Goal: Information Seeking & Learning: Learn about a topic

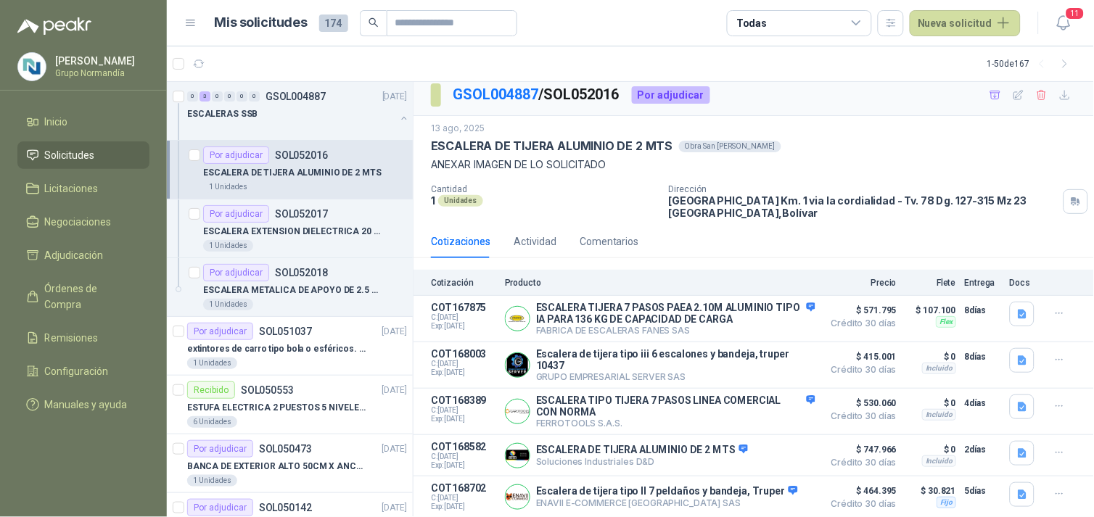
scroll to position [9, 0]
click at [760, 414] on button "Detalles" at bounding box center [781, 412] width 68 height 20
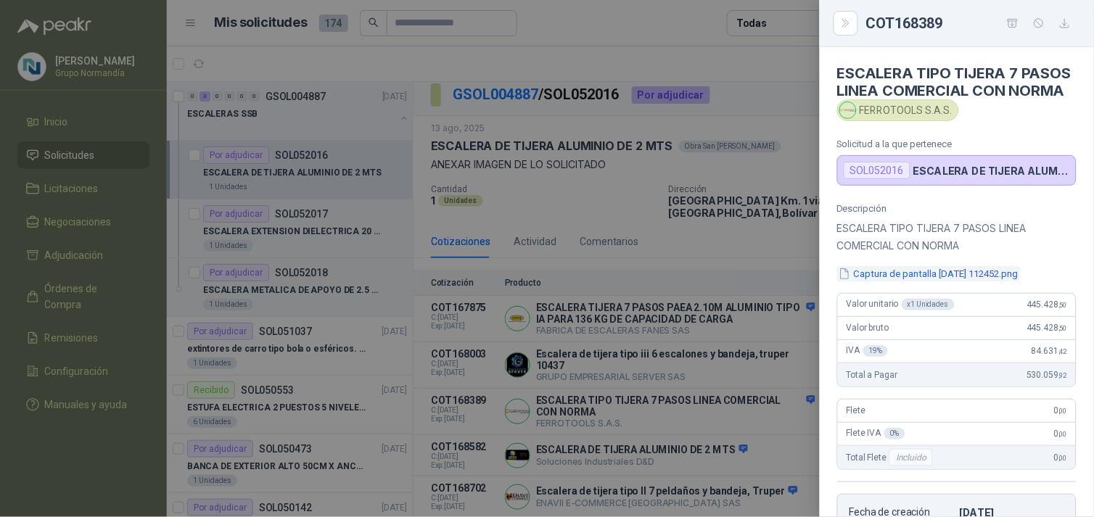
click at [915, 281] on button "Captura de pantalla [DATE] 112452.png" at bounding box center [928, 273] width 183 height 15
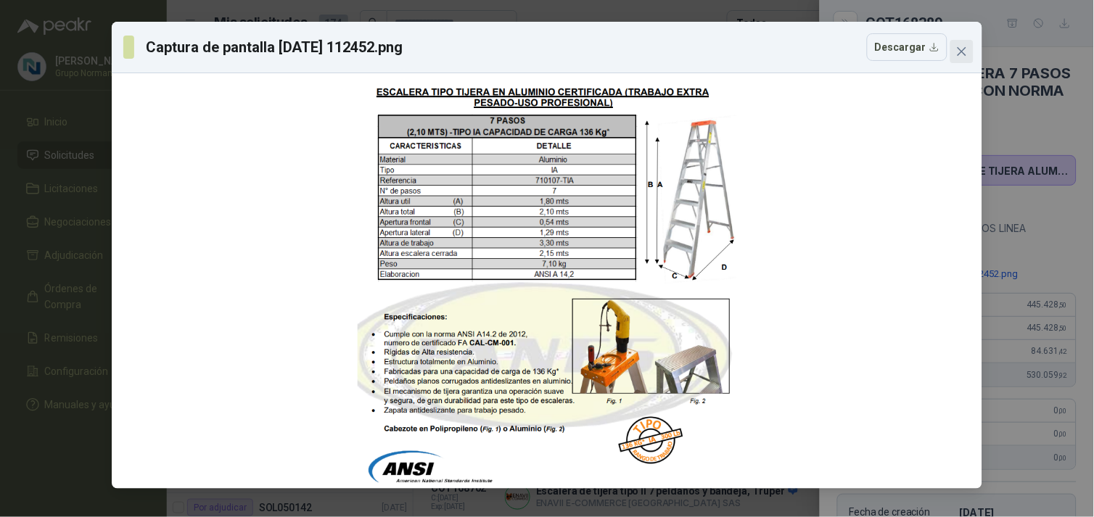
click at [969, 59] on button "Close" at bounding box center [961, 51] width 23 height 23
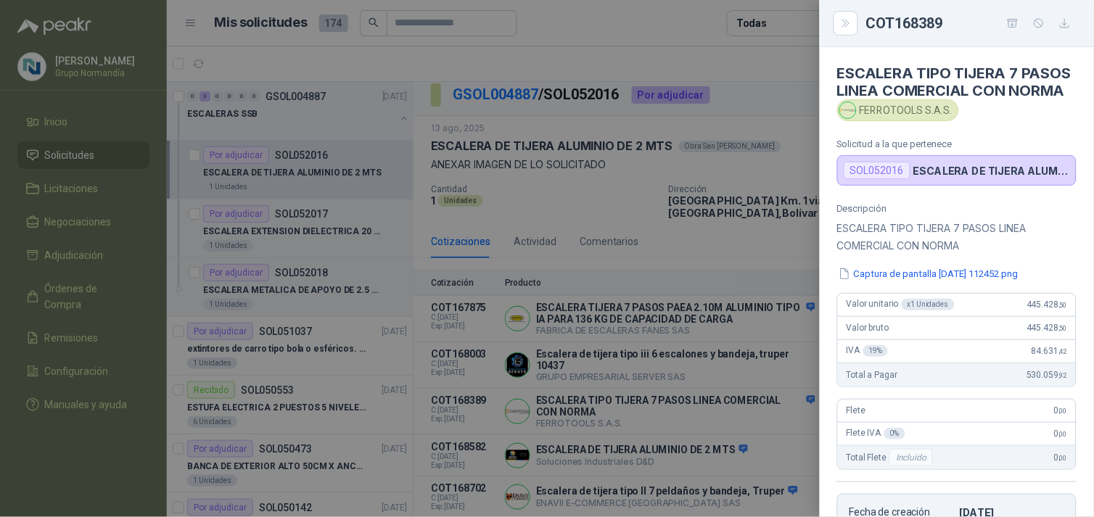
click at [745, 235] on div at bounding box center [547, 258] width 1094 height 517
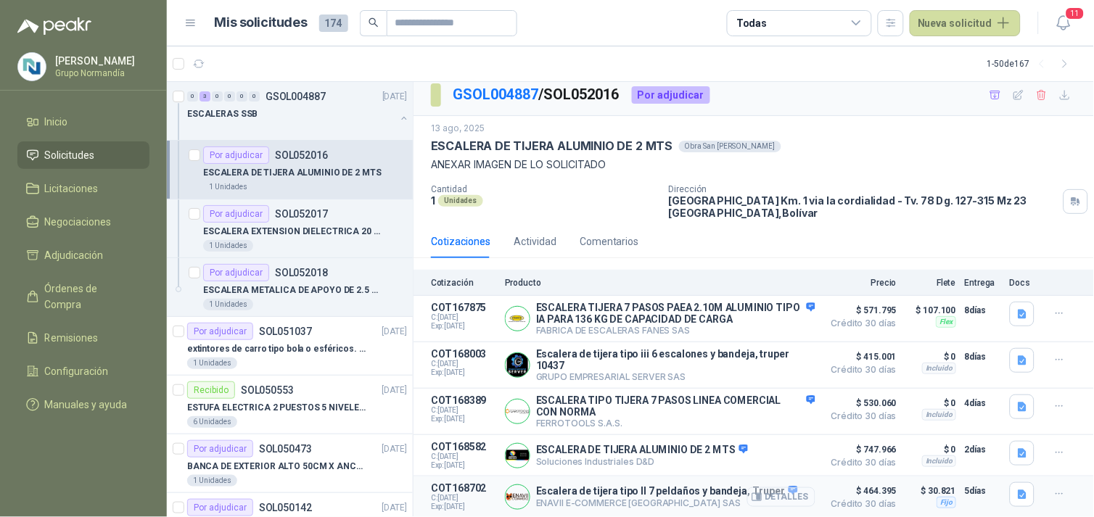
click at [793, 496] on button "Detalles" at bounding box center [781, 497] width 68 height 20
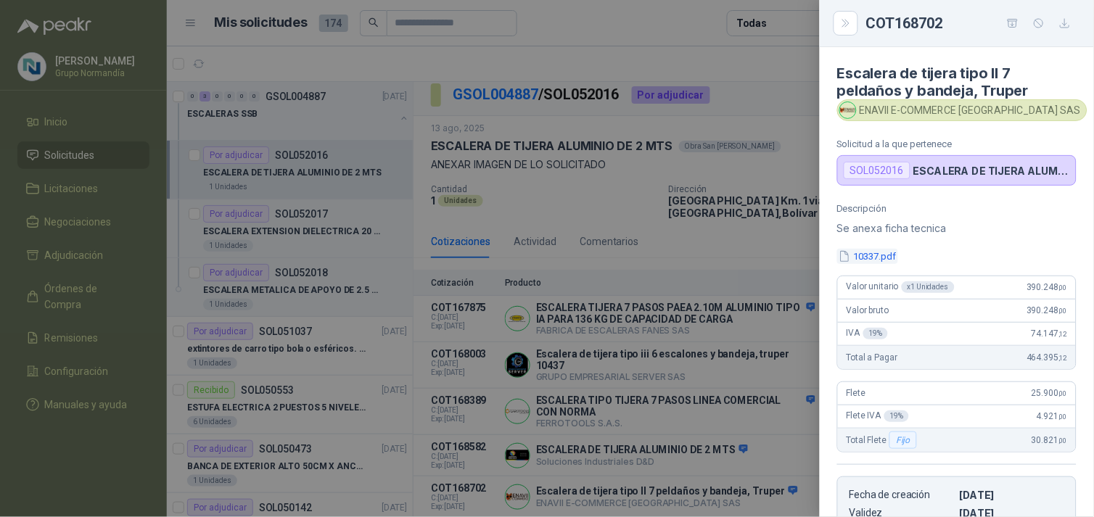
click at [868, 252] on button "10337.pdf" at bounding box center [867, 256] width 61 height 15
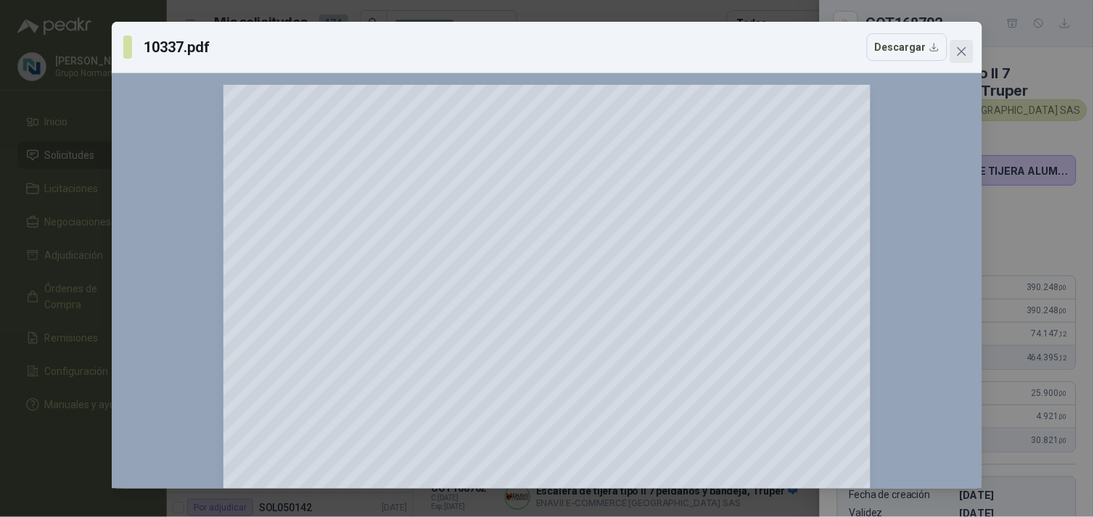
click at [959, 47] on icon "close" at bounding box center [962, 52] width 12 height 12
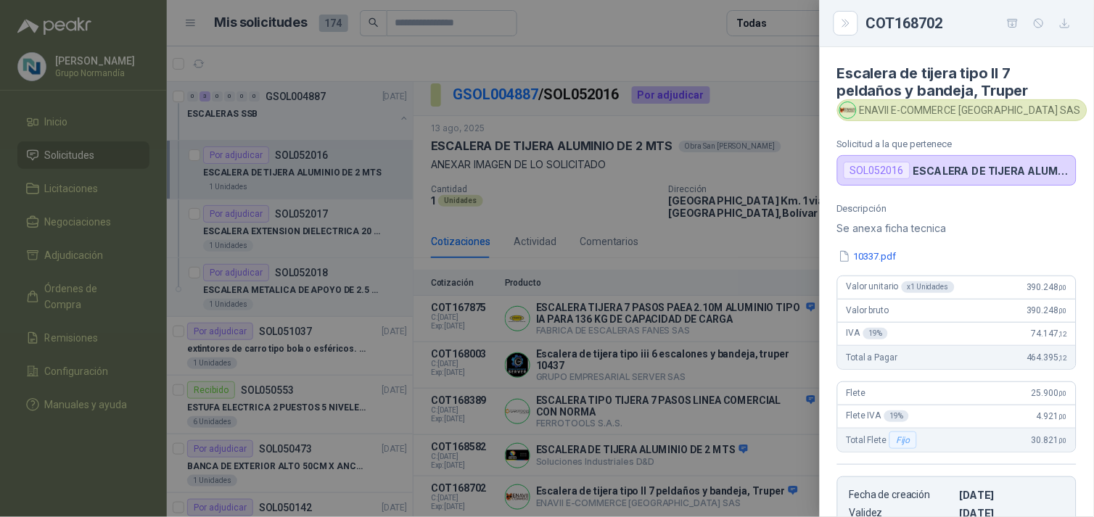
click at [772, 371] on div at bounding box center [547, 258] width 1094 height 517
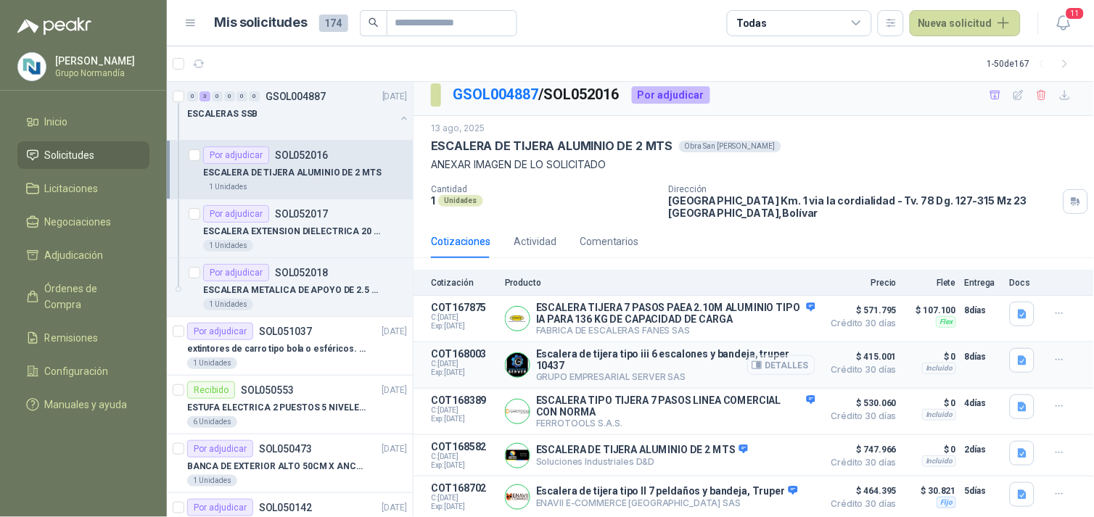
click at [783, 365] on button "Detalles" at bounding box center [781, 365] width 68 height 20
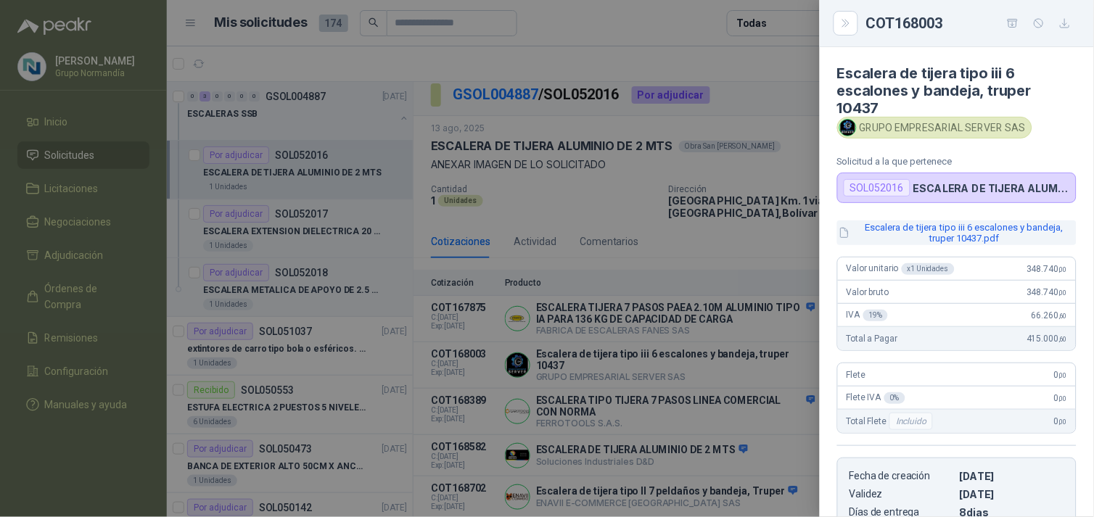
click at [896, 228] on button "Escalera de tijera tipo iii 6 escalones y bandeja, truper 10437.pdf" at bounding box center [956, 232] width 239 height 25
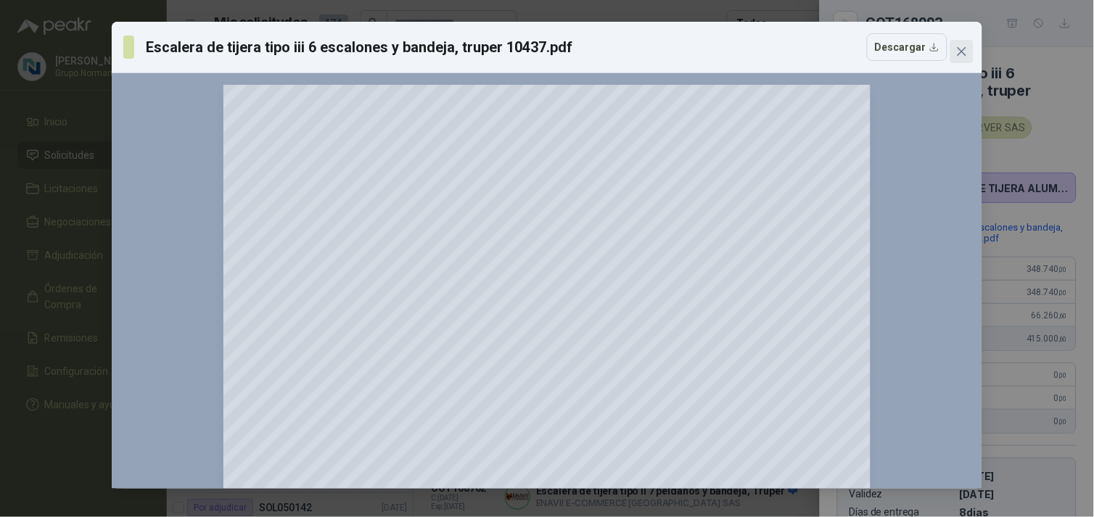
click at [958, 46] on icon "close" at bounding box center [962, 52] width 12 height 12
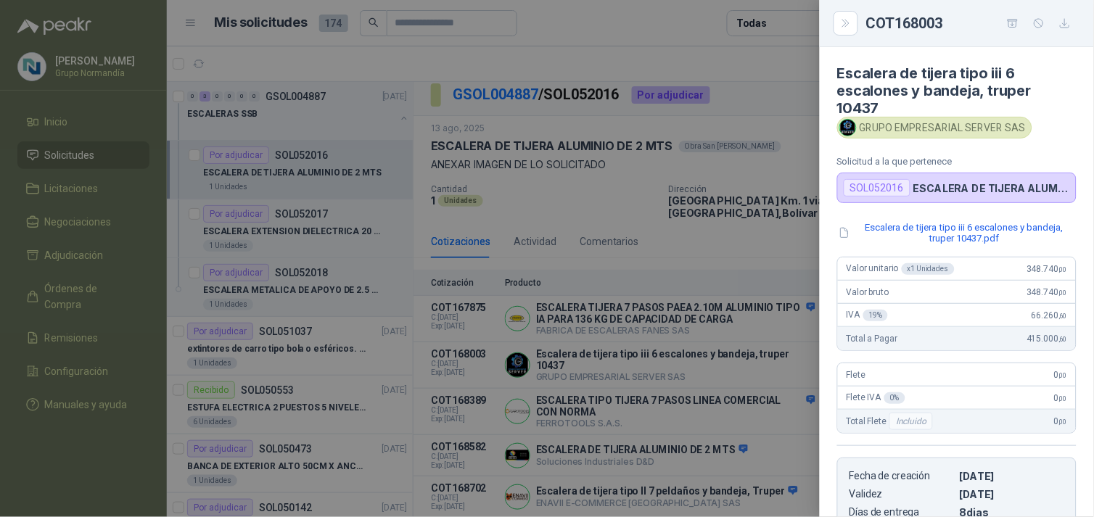
click at [740, 503] on div at bounding box center [547, 258] width 1094 height 517
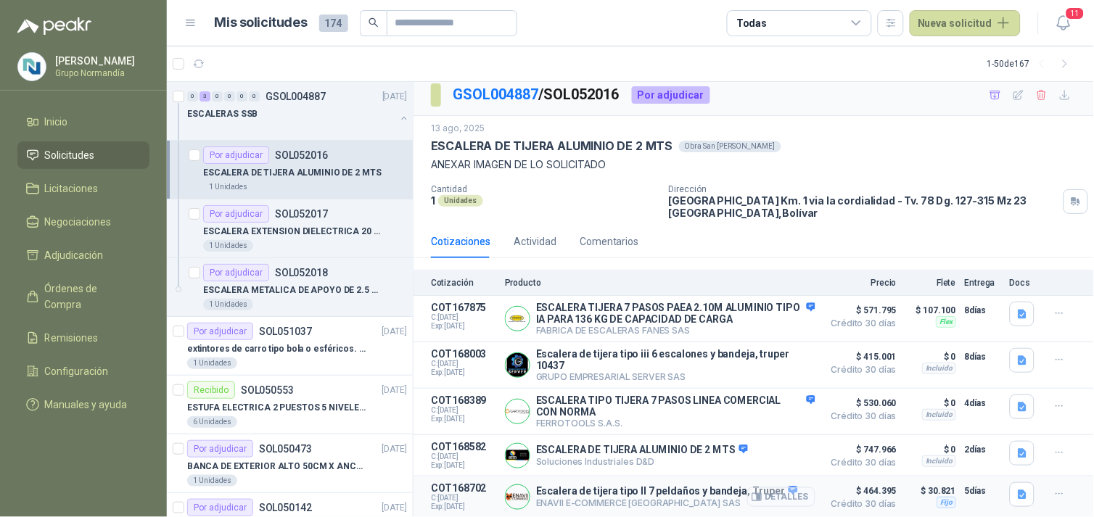
click at [785, 494] on button "Detalles" at bounding box center [781, 497] width 68 height 20
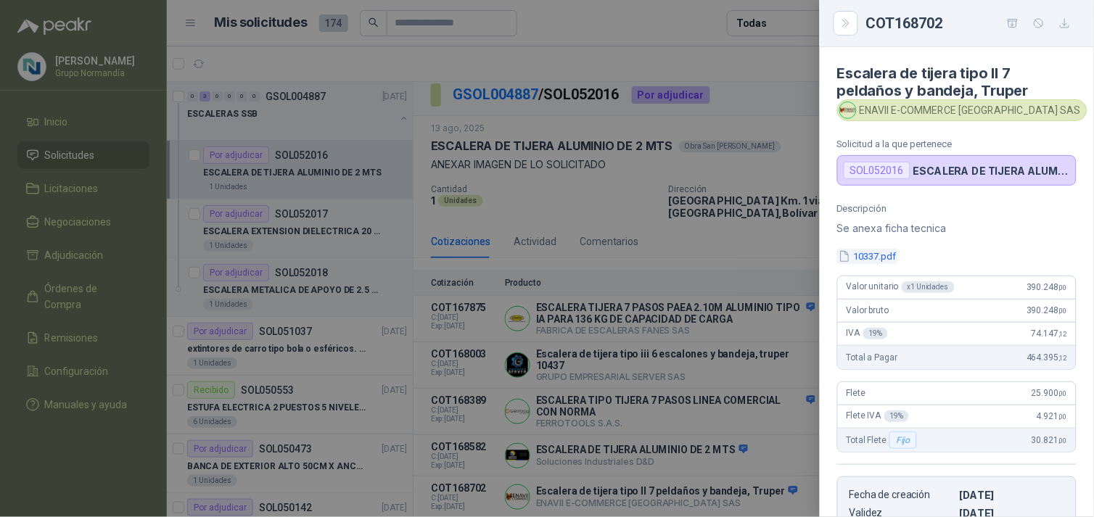
click at [887, 257] on button "10337.pdf" at bounding box center [867, 256] width 61 height 15
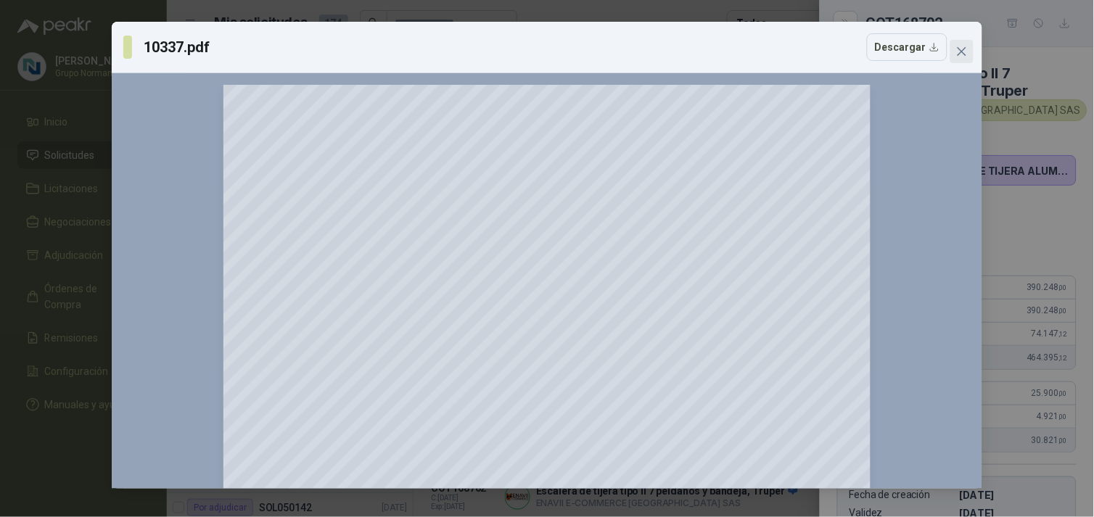
click at [963, 52] on icon "close" at bounding box center [962, 52] width 12 height 12
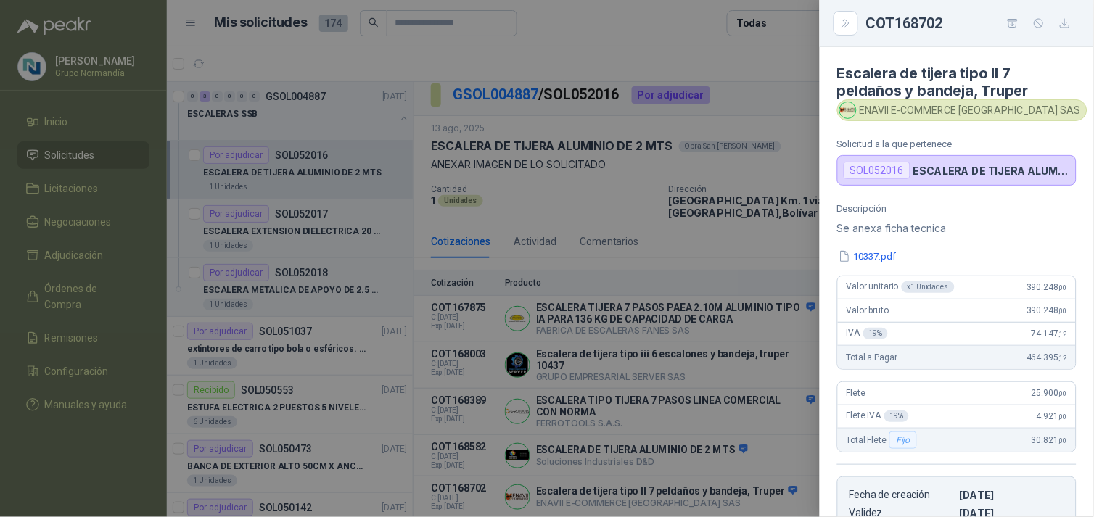
click at [695, 242] on div at bounding box center [547, 258] width 1094 height 517
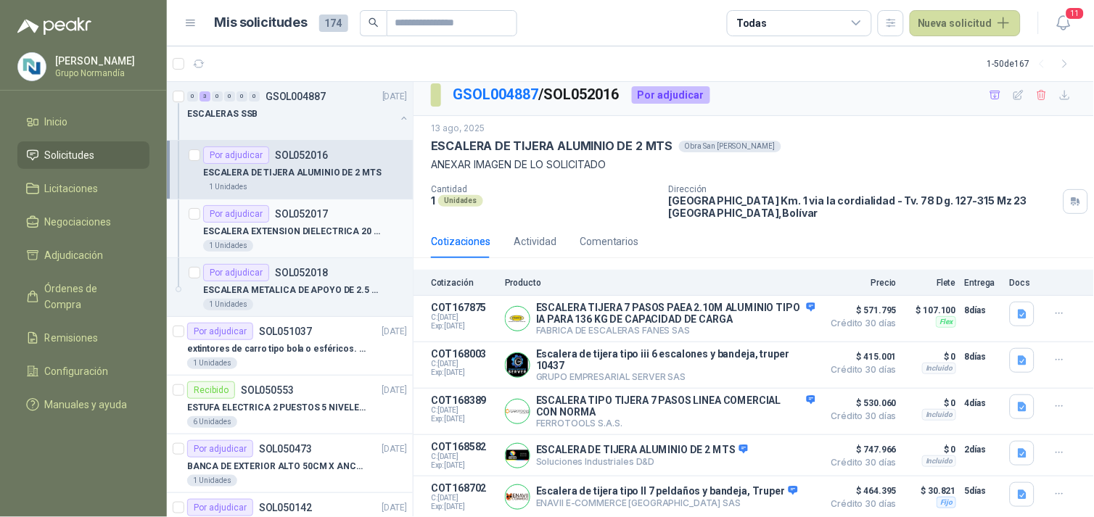
click at [315, 220] on div "Por adjudicar SOL052017" at bounding box center [265, 213] width 125 height 17
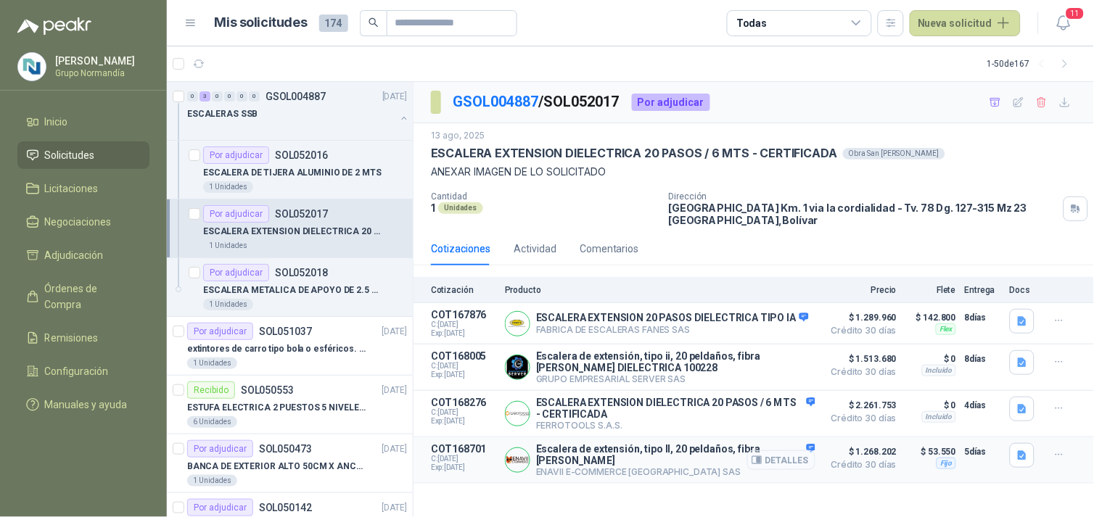
click at [794, 455] on button "Detalles" at bounding box center [781, 460] width 68 height 20
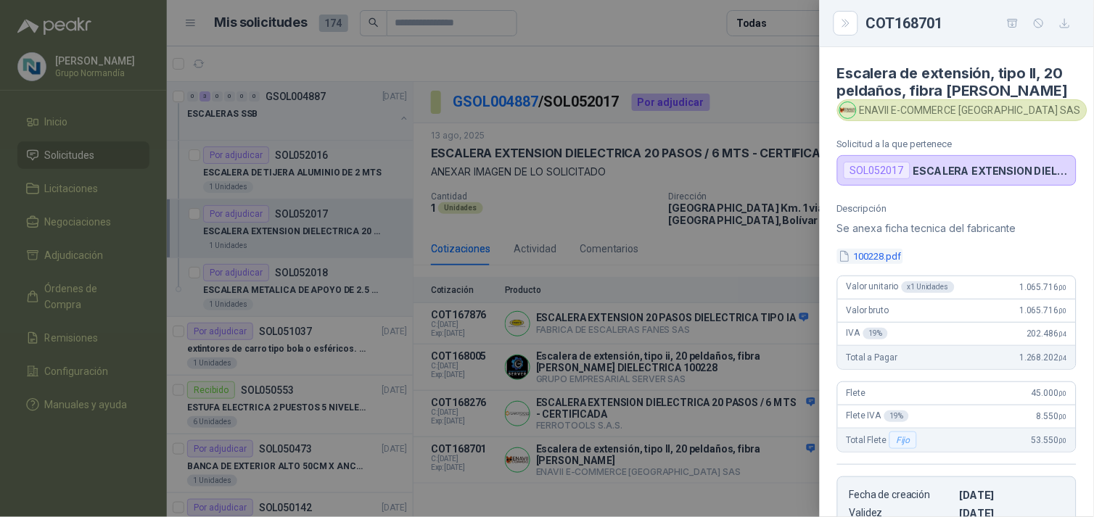
click at [883, 262] on button "100228.pdf" at bounding box center [870, 256] width 66 height 15
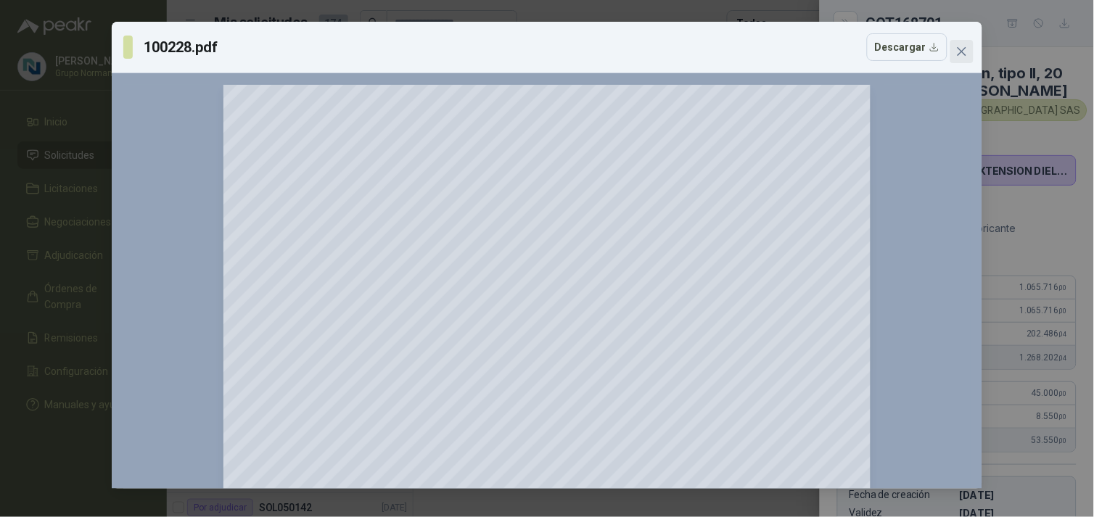
click at [960, 48] on icon "close" at bounding box center [962, 52] width 12 height 12
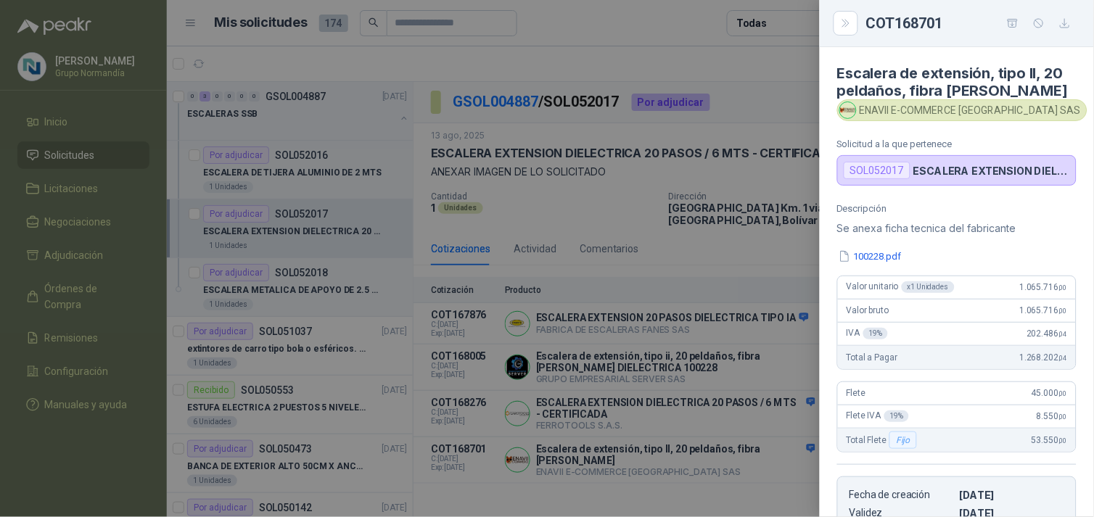
click at [756, 321] on div at bounding box center [547, 258] width 1094 height 517
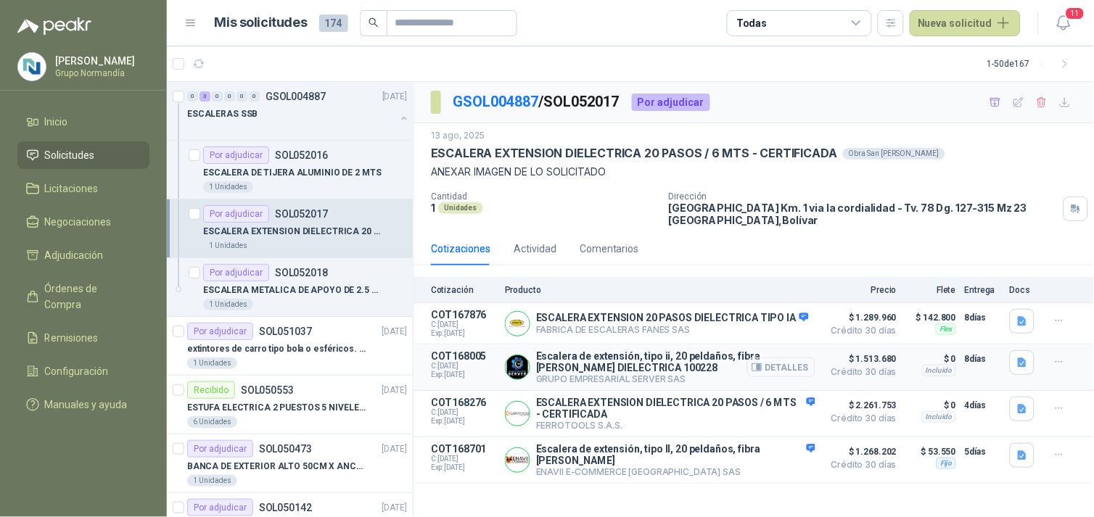
click at [783, 367] on button "Detalles" at bounding box center [781, 368] width 68 height 20
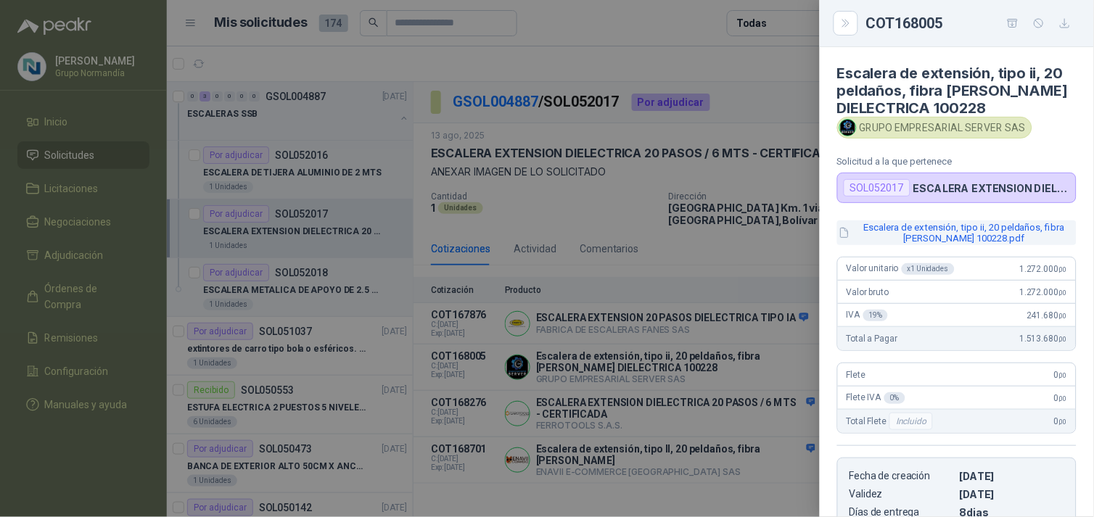
click at [915, 231] on button "Escalera de extensión, tipo ii, 20 peldaños, fibra [PERSON_NAME] 100228.pdf" at bounding box center [956, 232] width 239 height 25
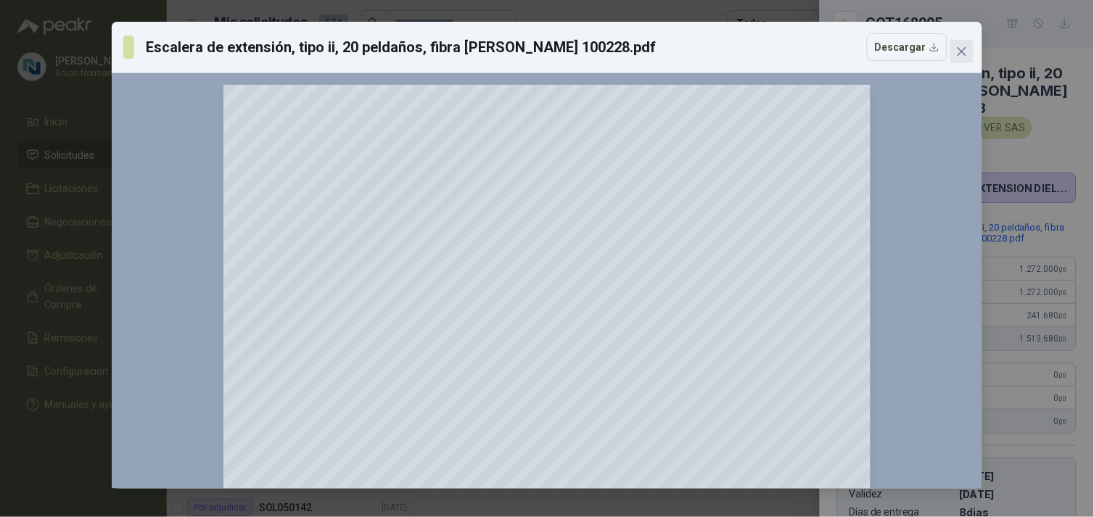
click at [960, 49] on icon "close" at bounding box center [961, 51] width 9 height 9
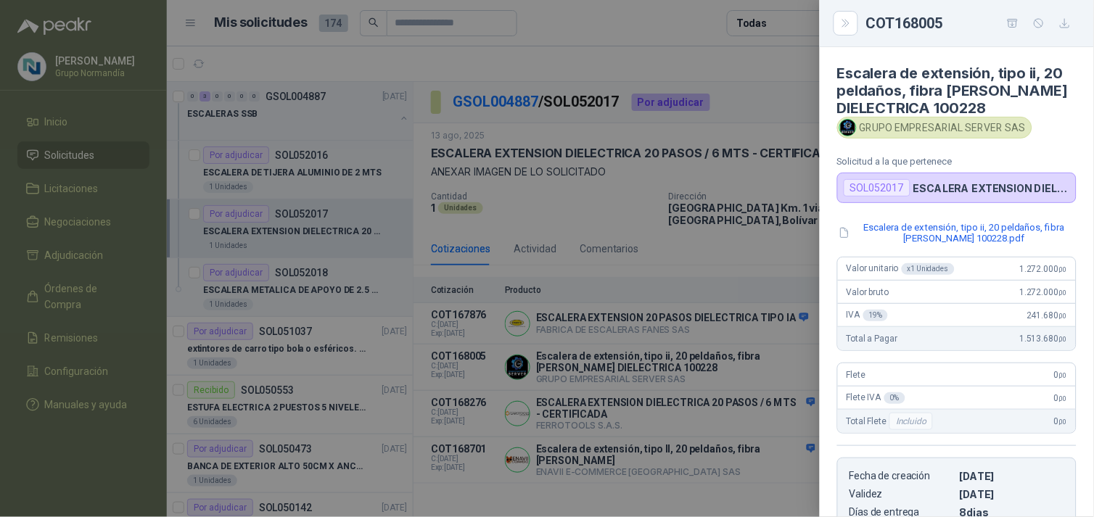
click at [767, 280] on div at bounding box center [547, 258] width 1094 height 517
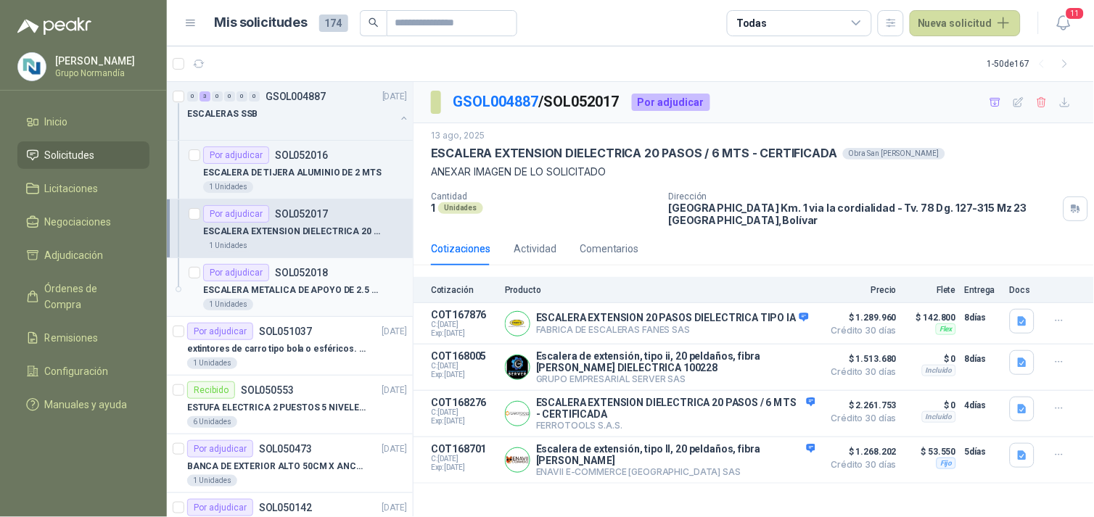
click at [315, 288] on p "ESCALERA METALICA DE APOYO DE 2.5 MTS CON SOPORTE DE AGARRE Y PISO" at bounding box center [293, 291] width 181 height 14
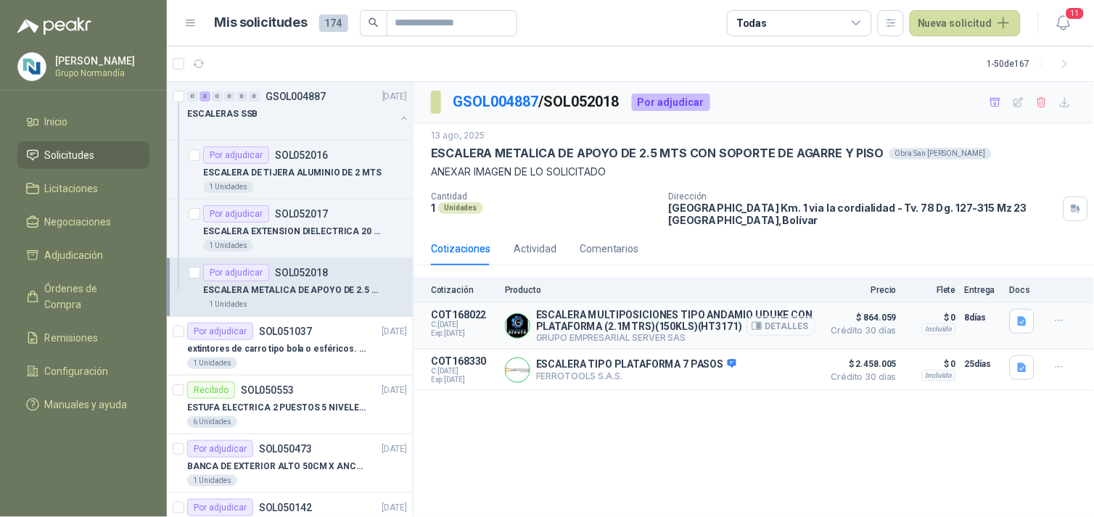
click at [767, 331] on button "Detalles" at bounding box center [781, 326] width 68 height 20
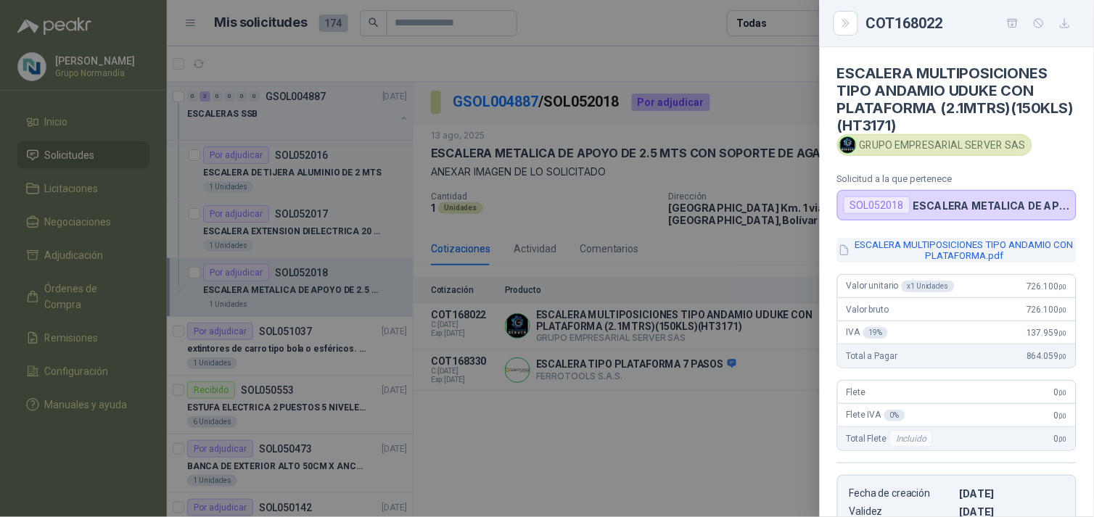
click at [949, 248] on button "ESCALERA MULTIPOSICIONES TIPO ANDAMIO CON PLATAFORMA.pdf" at bounding box center [956, 250] width 239 height 25
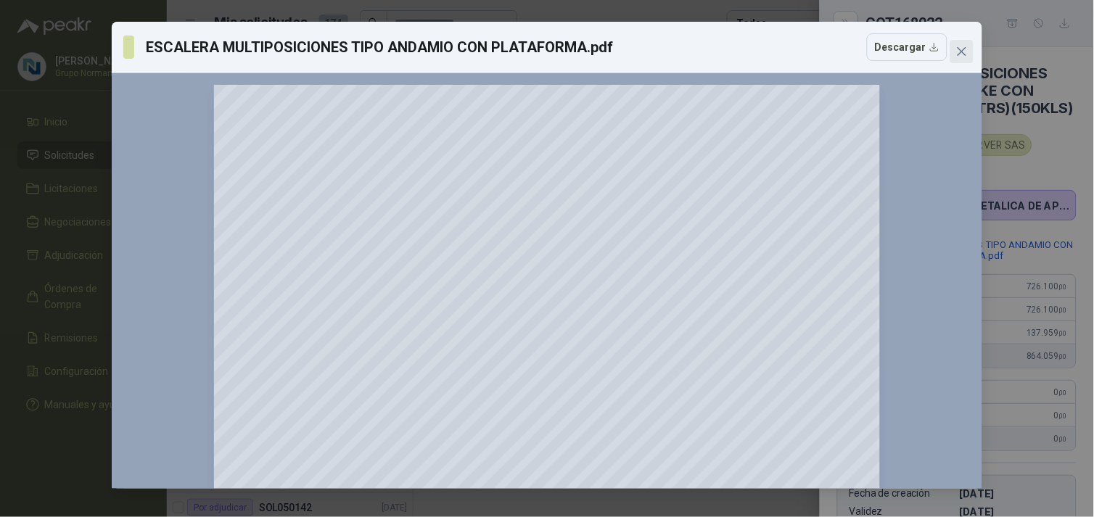
click at [965, 51] on icon "close" at bounding box center [962, 52] width 12 height 12
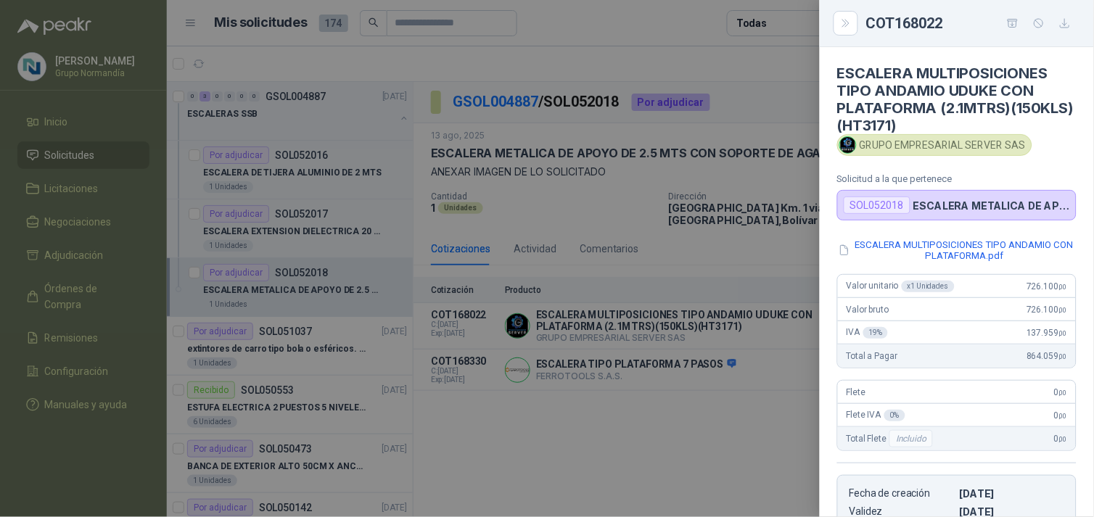
click at [715, 421] on div at bounding box center [547, 258] width 1094 height 517
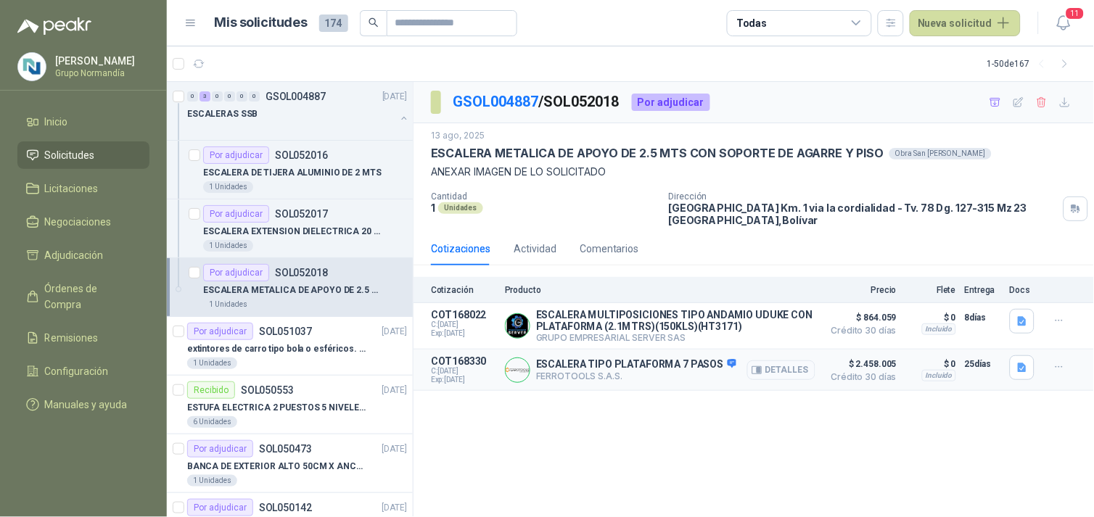
click at [759, 370] on icon "button" at bounding box center [759, 370] width 4 height 6
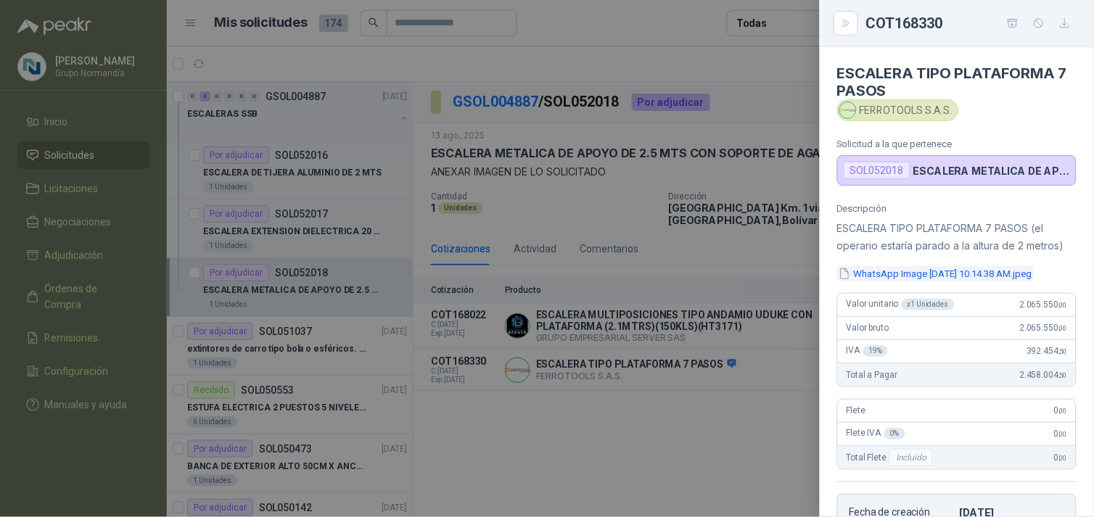
click at [945, 281] on button "WhatsApp Image [DATE] 10.14.38 AM.jpeg" at bounding box center [935, 273] width 197 height 15
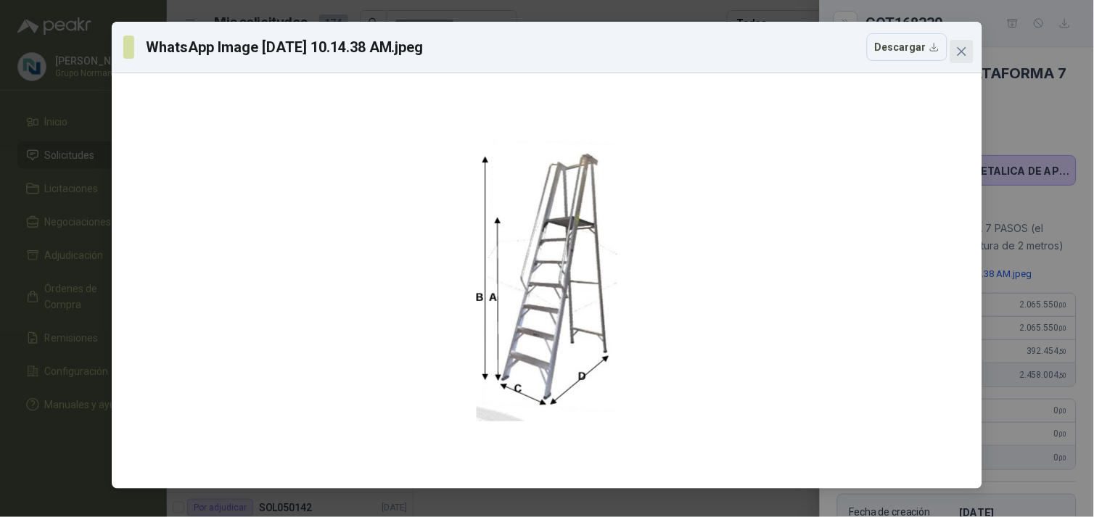
click at [960, 54] on icon "close" at bounding box center [962, 52] width 12 height 12
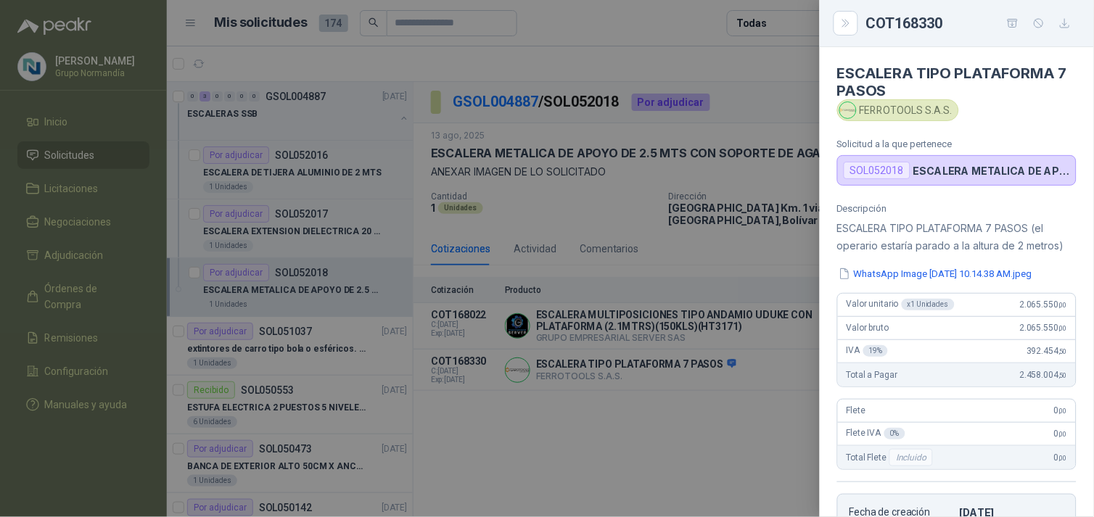
click at [678, 408] on div at bounding box center [547, 258] width 1094 height 517
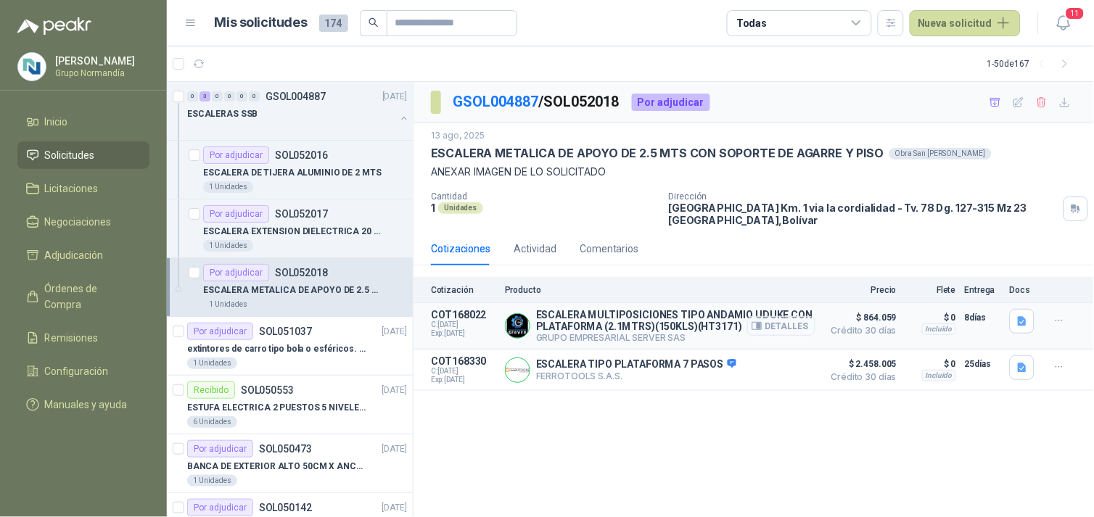
click at [795, 331] on button "Detalles" at bounding box center [781, 326] width 68 height 20
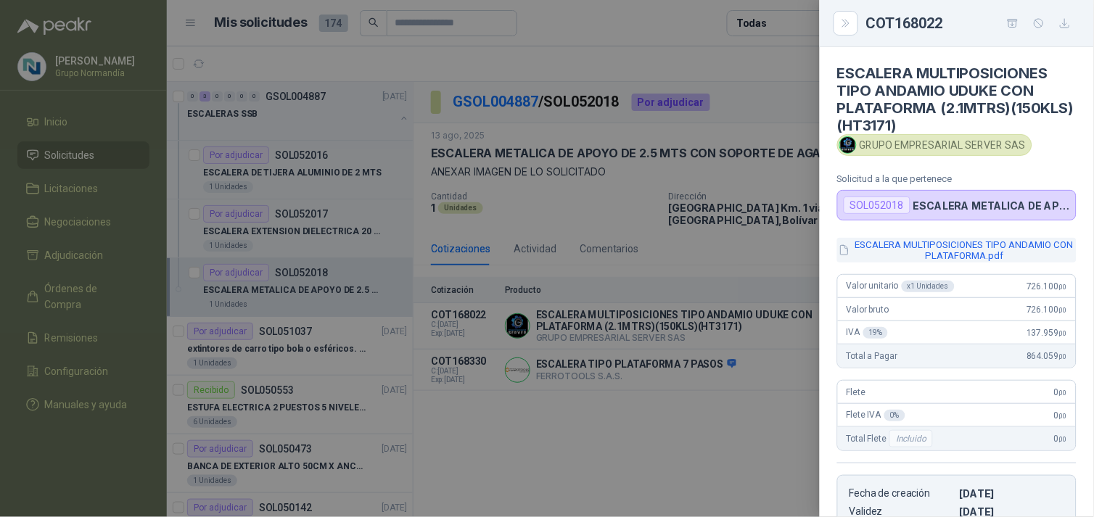
click at [911, 249] on button "ESCALERA MULTIPOSICIONES TIPO ANDAMIO CON PLATAFORMA.pdf" at bounding box center [956, 250] width 239 height 25
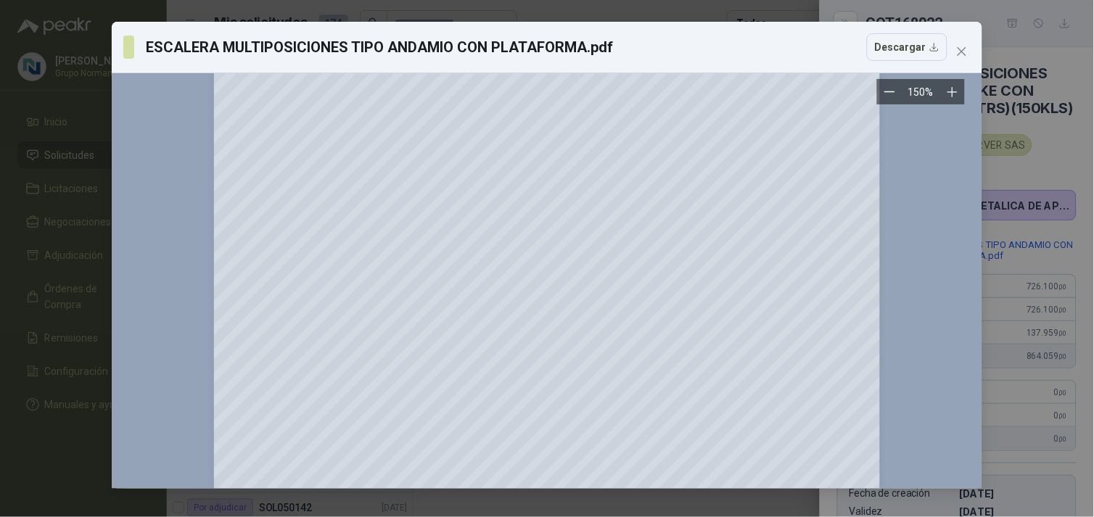
scroll to position [81, 0]
